Goal: Check status: Check status

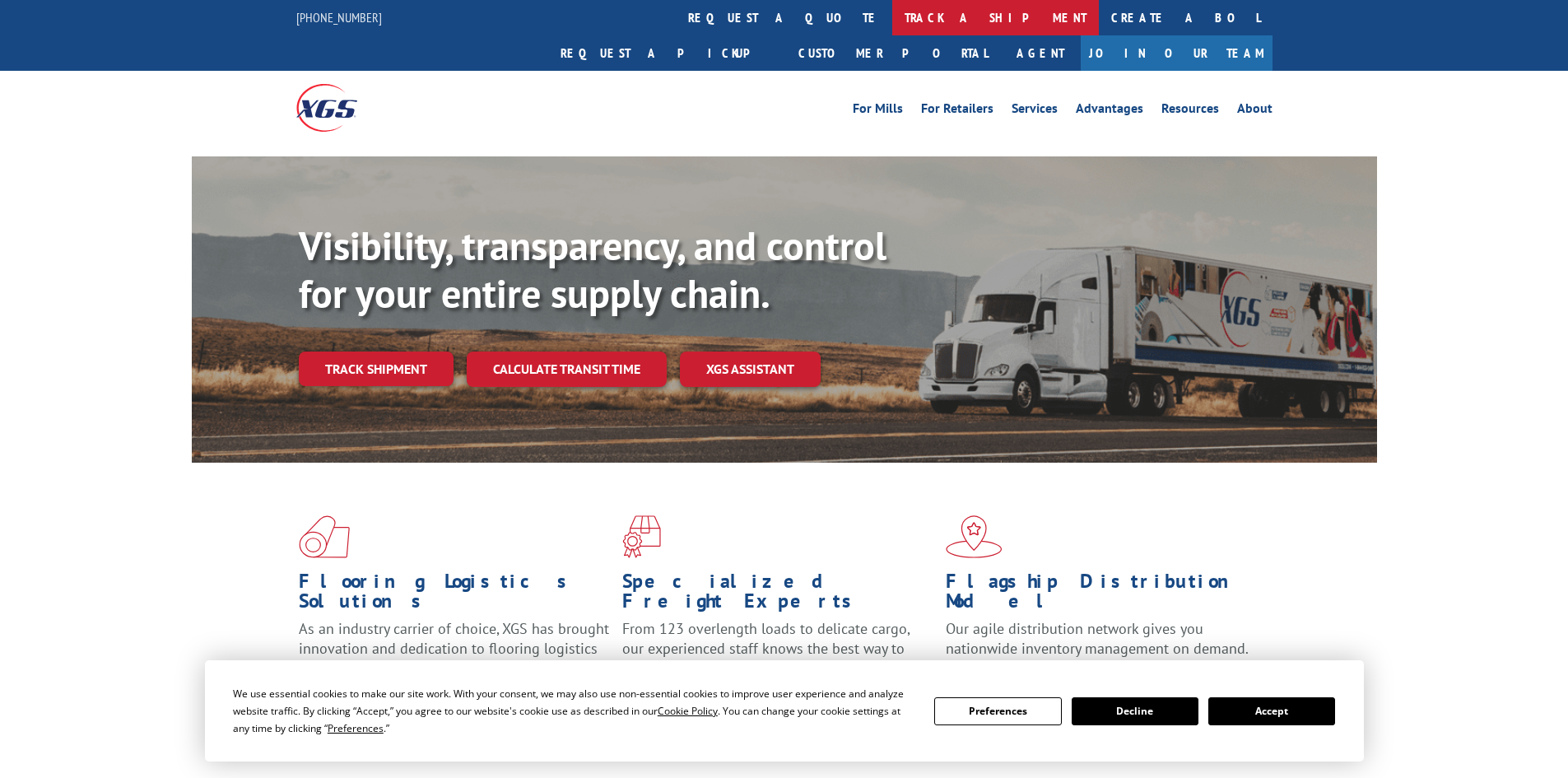
click at [893, 12] on link "track a shipment" at bounding box center [996, 17] width 207 height 36
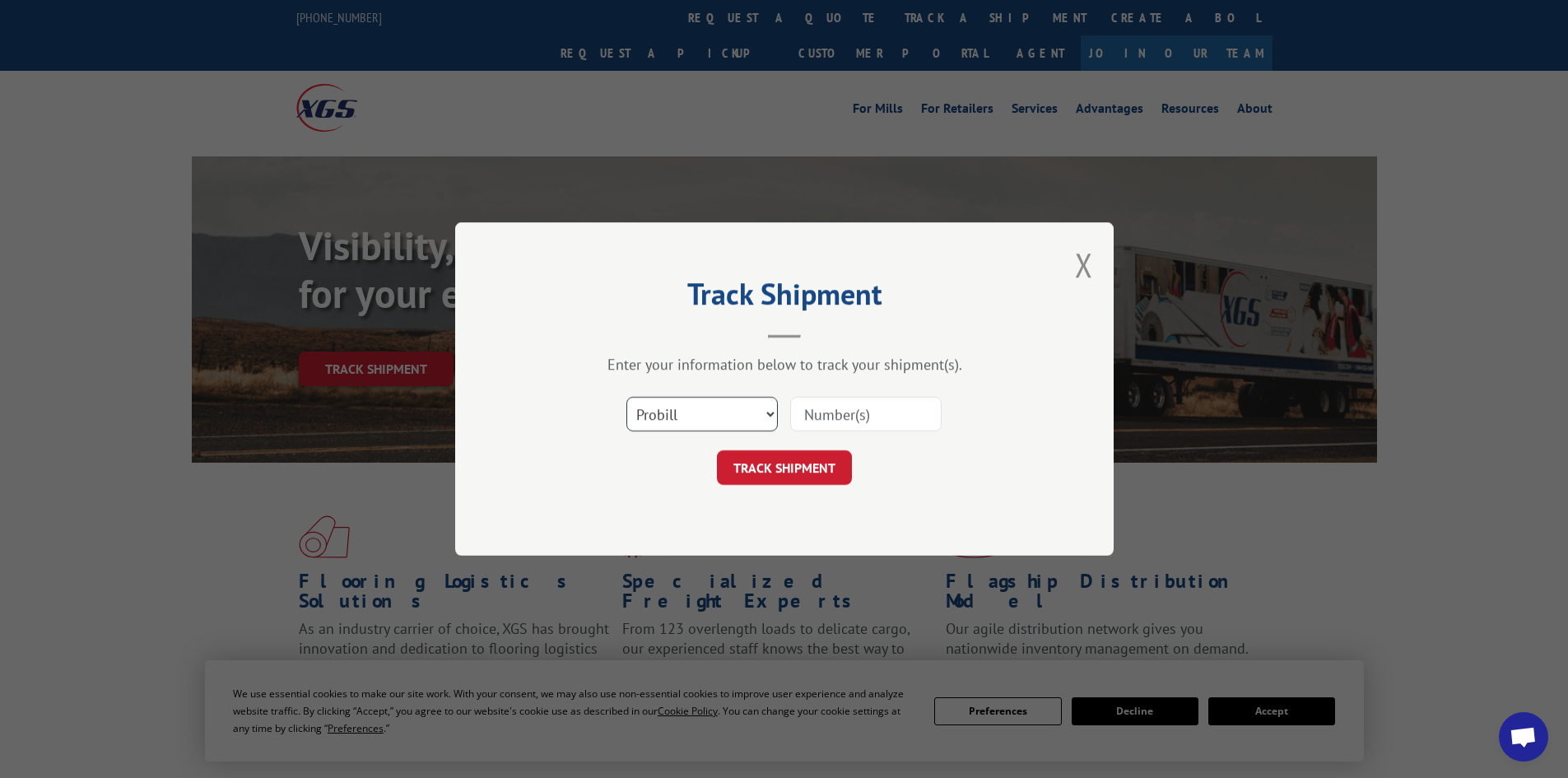
click at [764, 408] on select "Select category... Probill BOL PO" at bounding box center [702, 414] width 152 height 35
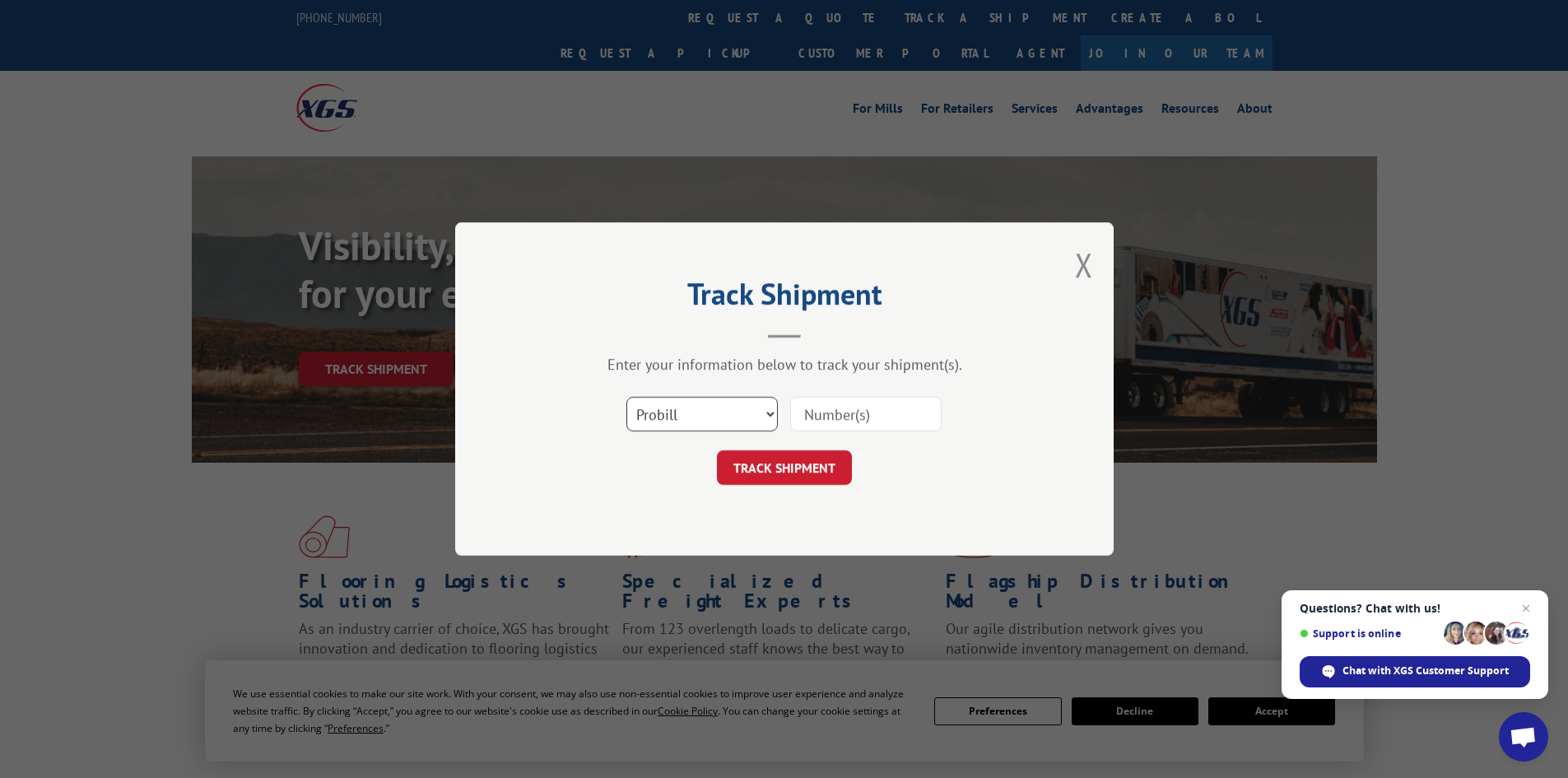
select select "bol"
click at [627, 397] on select "Select category... Probill BOL PO" at bounding box center [702, 414] width 152 height 35
click at [825, 428] on input at bounding box center [866, 414] width 152 height 35
paste input "5194019"
type input "5194019"
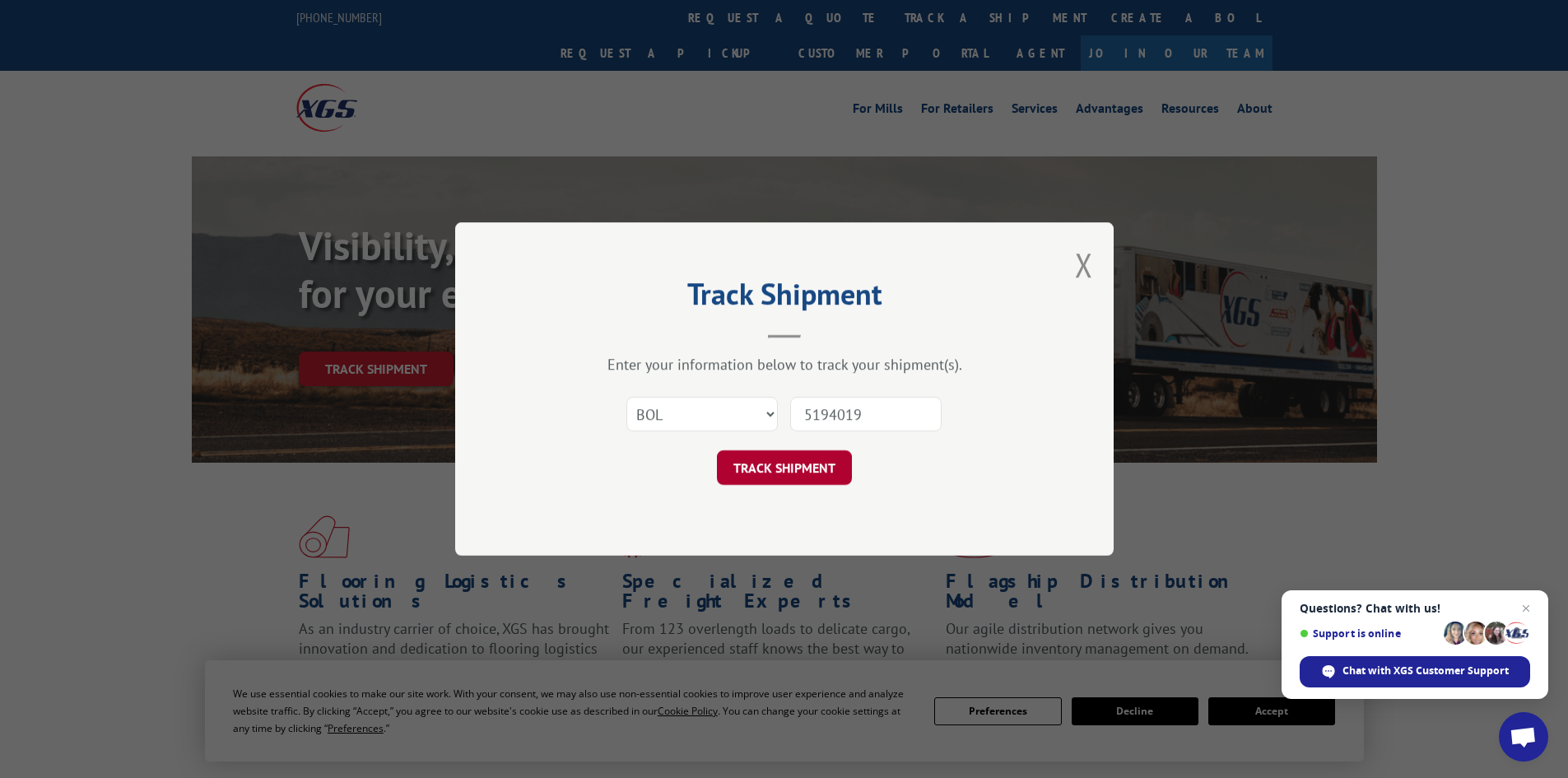
click at [770, 465] on button "TRACK SHIPMENT" at bounding box center [784, 468] width 135 height 35
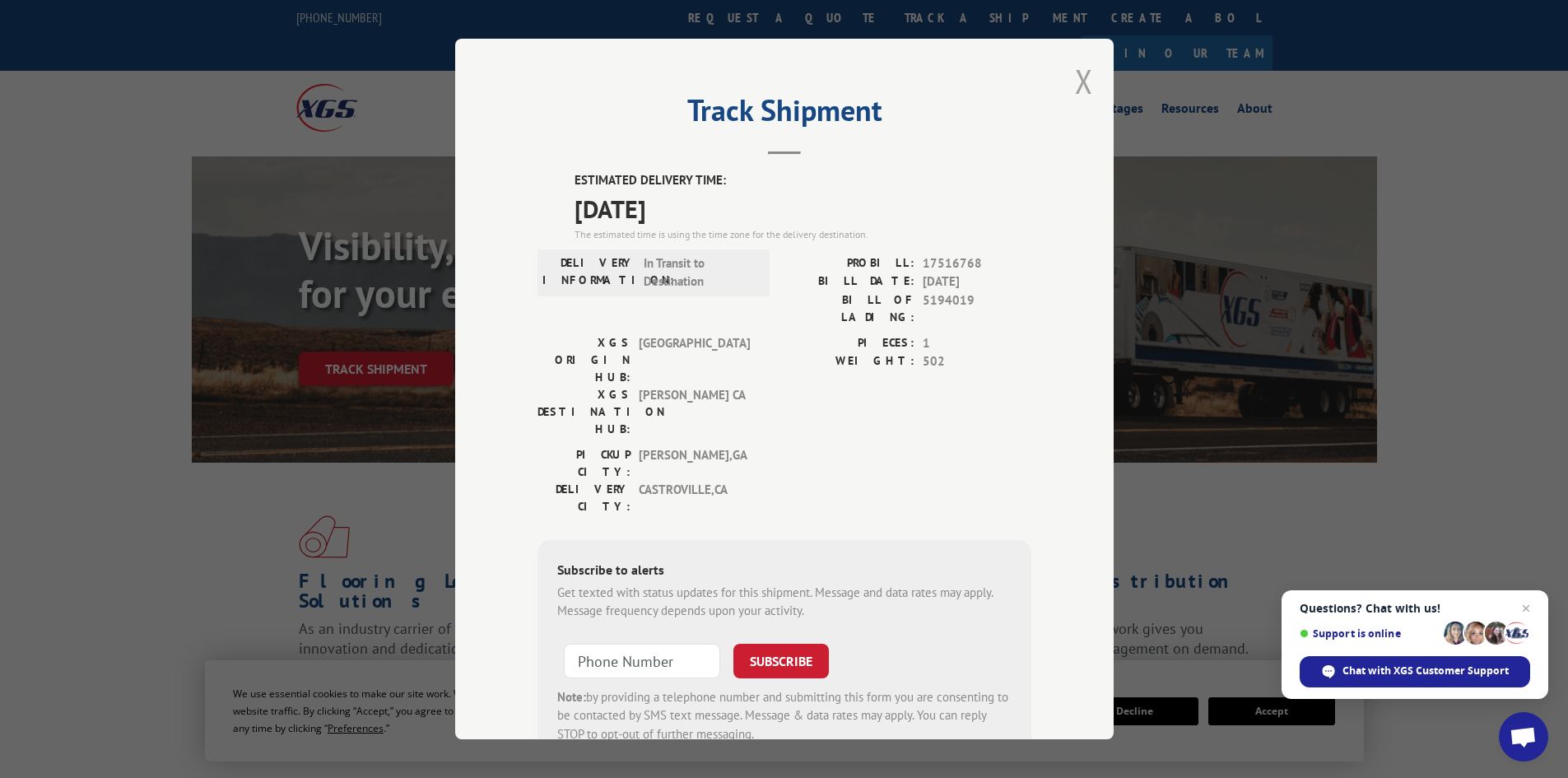
click at [1076, 84] on button "Close modal" at bounding box center [1084, 80] width 18 height 44
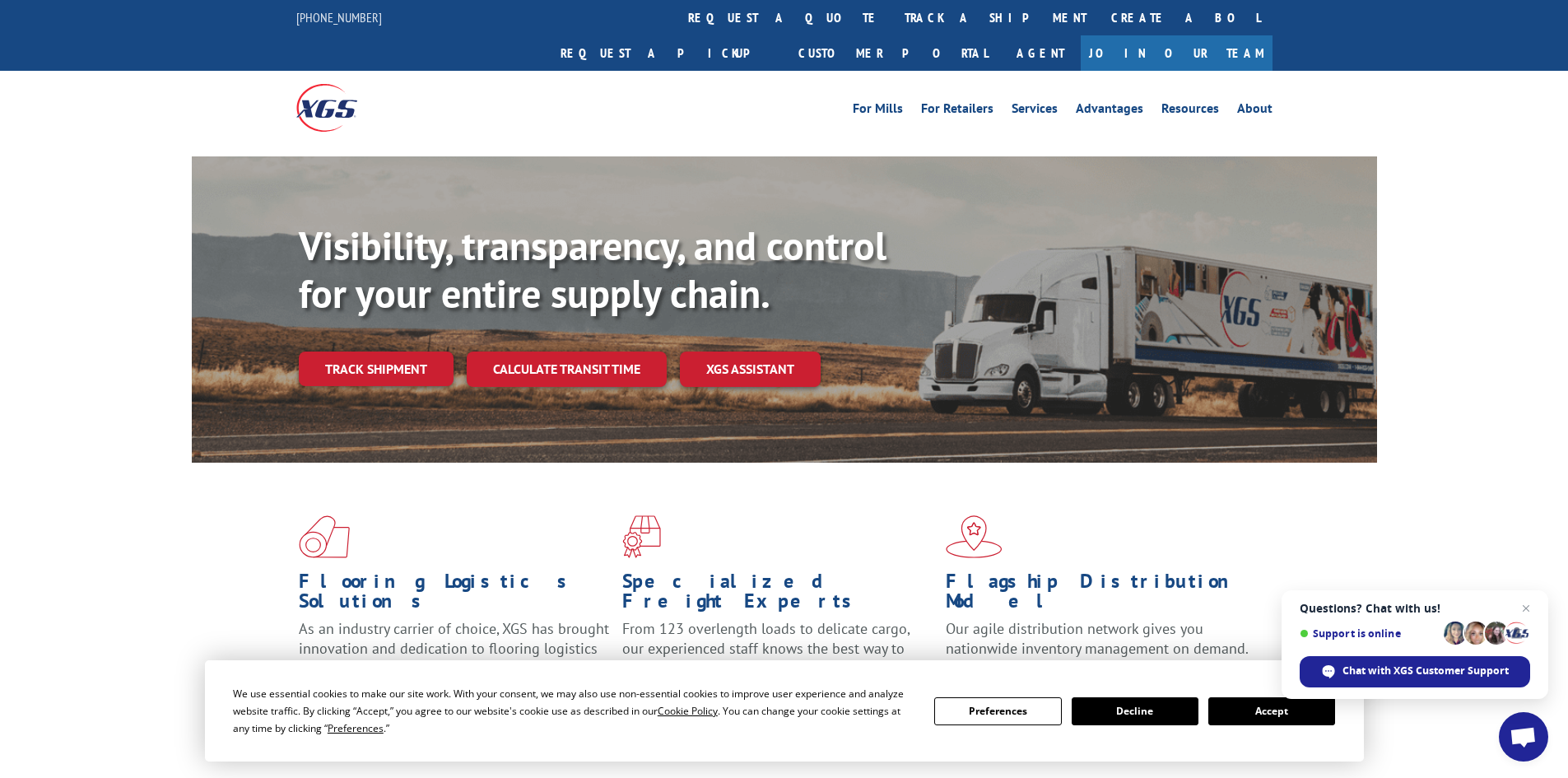
click at [1256, 705] on button "Accept" at bounding box center [1271, 711] width 127 height 28
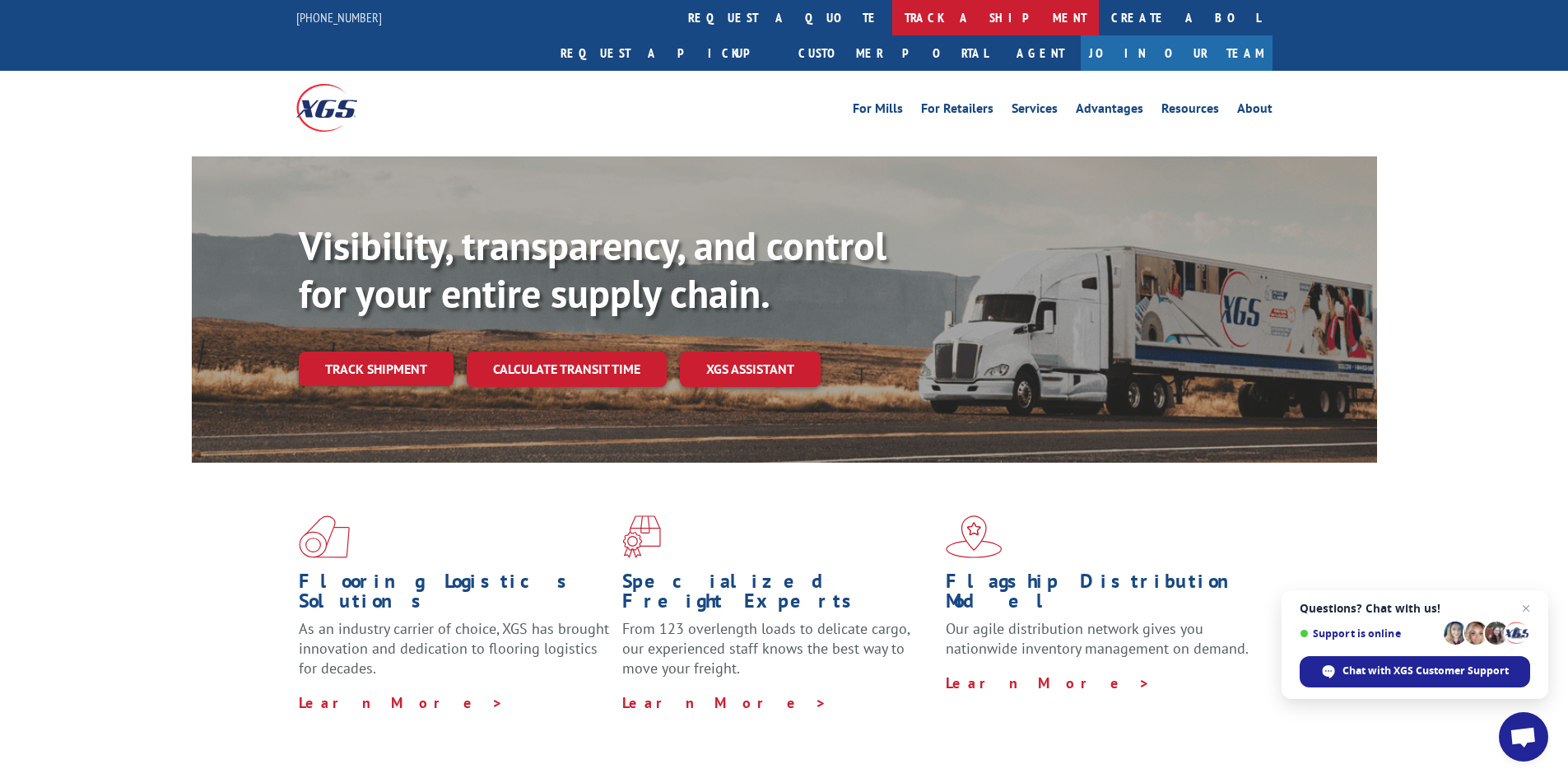
click at [893, 19] on link "track a shipment" at bounding box center [996, 17] width 207 height 36
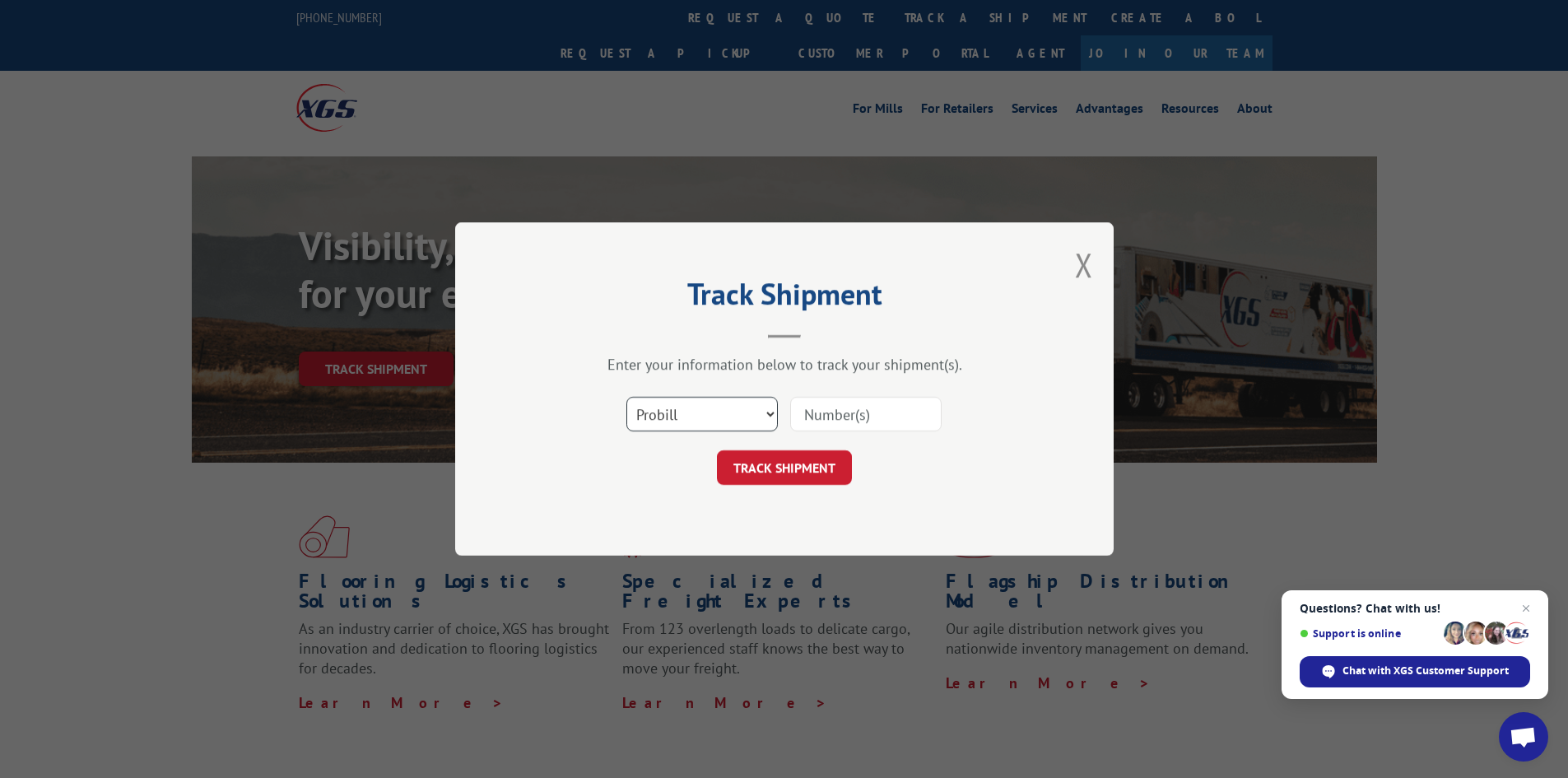
click at [764, 414] on select "Select category... Probill BOL PO" at bounding box center [702, 414] width 152 height 35
select select "bol"
click at [627, 397] on select "Select category... Probill BOL PO" at bounding box center [702, 414] width 152 height 35
click at [800, 414] on input at bounding box center [866, 414] width 152 height 35
paste input "5194019"
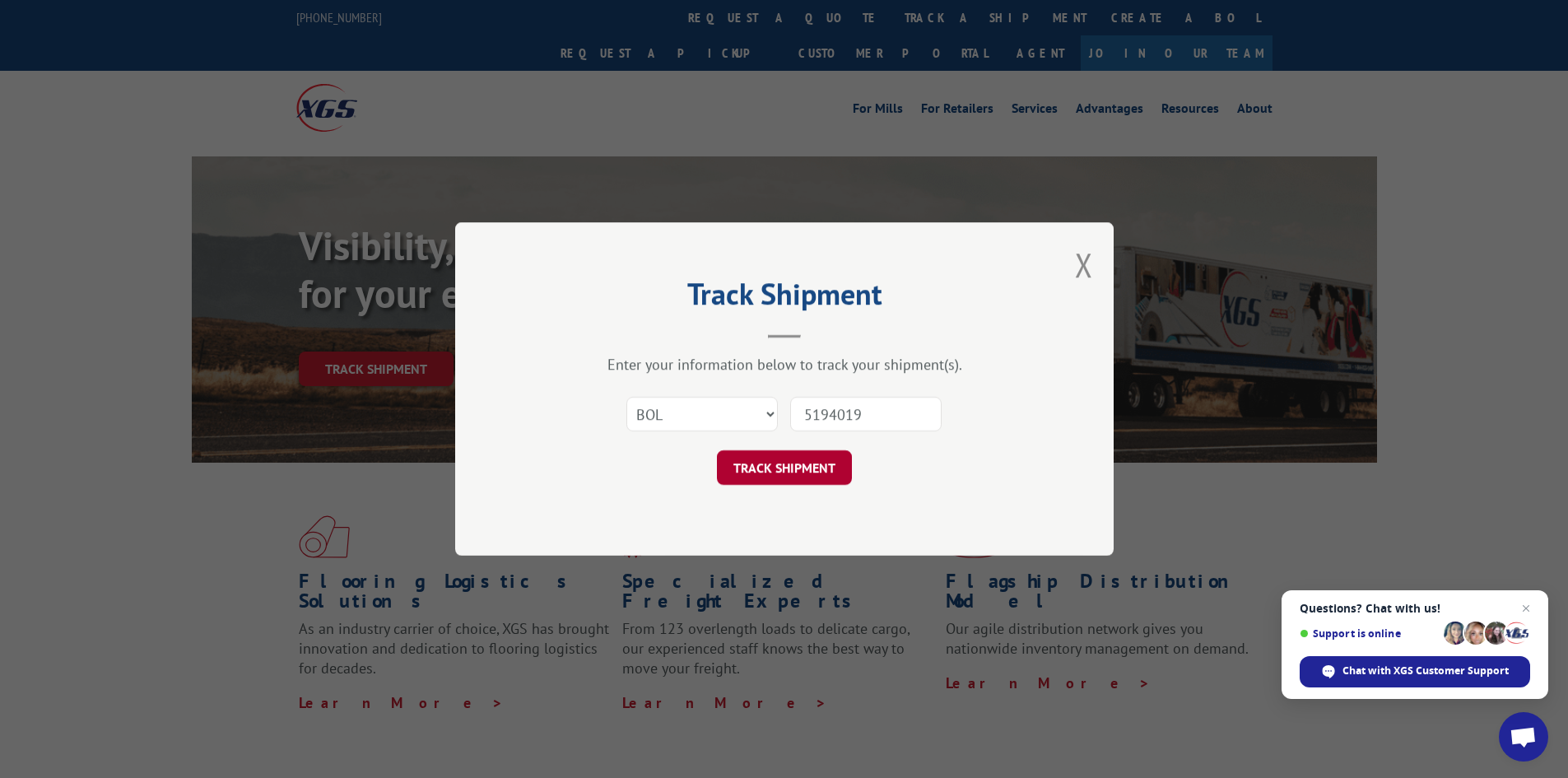
type input "5194019"
click at [783, 474] on button "TRACK SHIPMENT" at bounding box center [784, 468] width 135 height 35
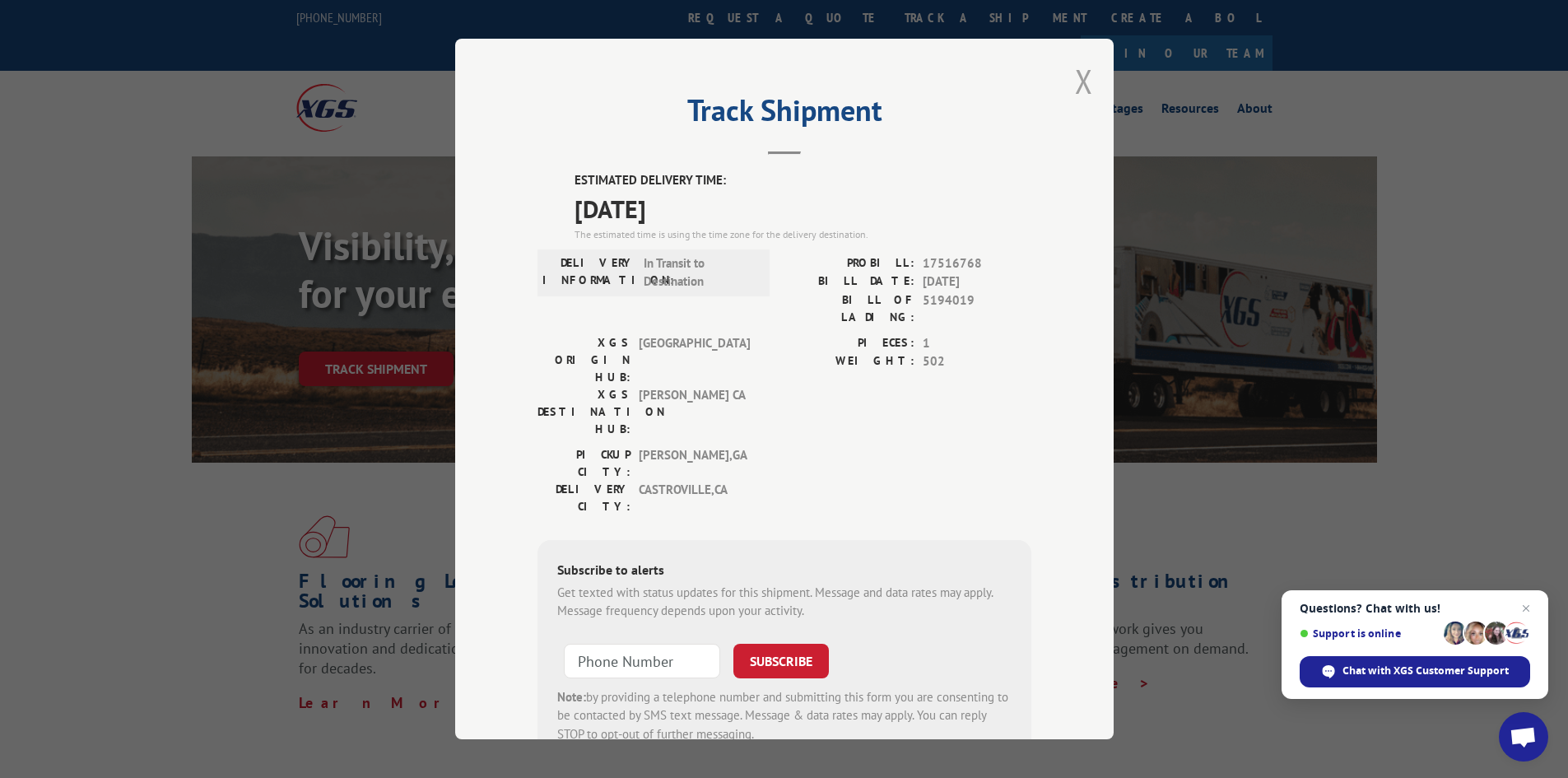
click at [1076, 80] on button "Close modal" at bounding box center [1084, 80] width 18 height 44
